Goal: Book appointment/travel/reservation

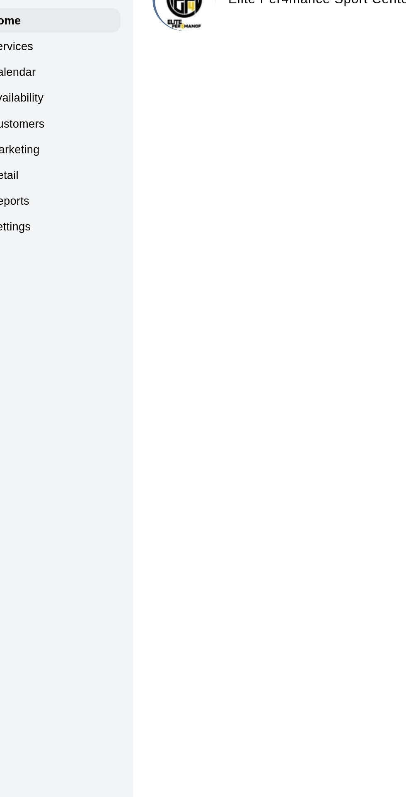
click at [39, 63] on p "Calendar" at bounding box center [31, 63] width 24 height 8
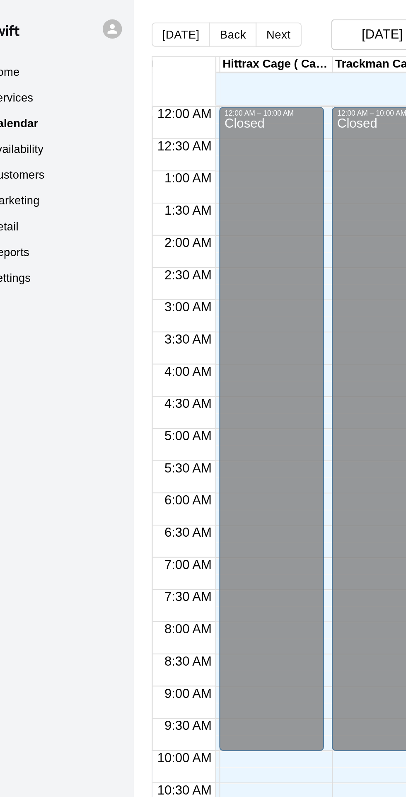
scroll to position [0, 56]
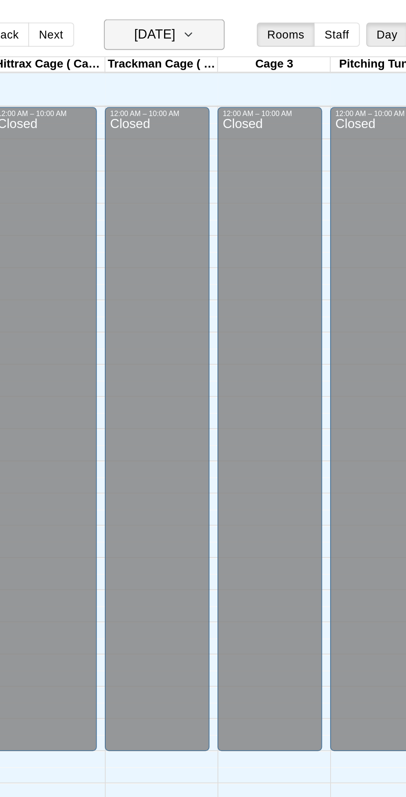
click at [242, 18] on icon "button" at bounding box center [239, 18] width 7 height 10
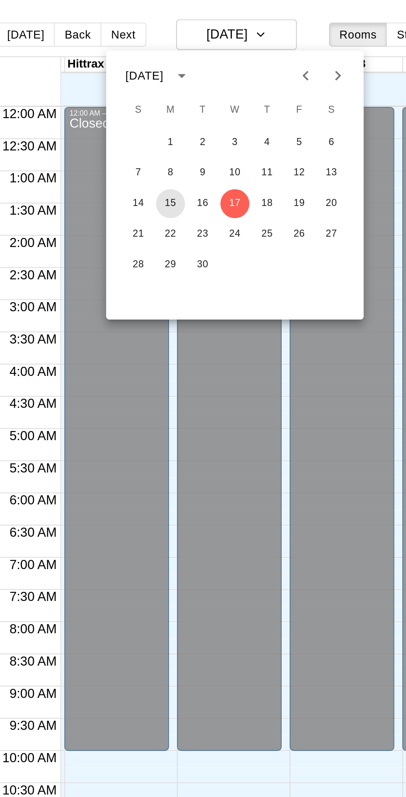
click at [192, 111] on button "15" at bounding box center [192, 104] width 15 height 15
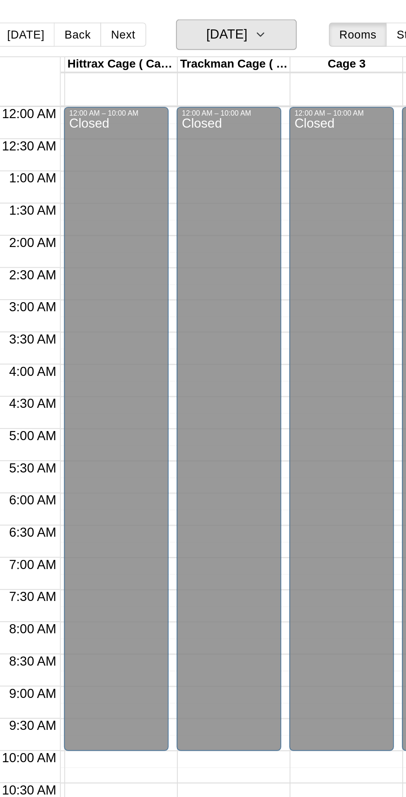
scroll to position [44, 56]
